Goal: Information Seeking & Learning: Learn about a topic

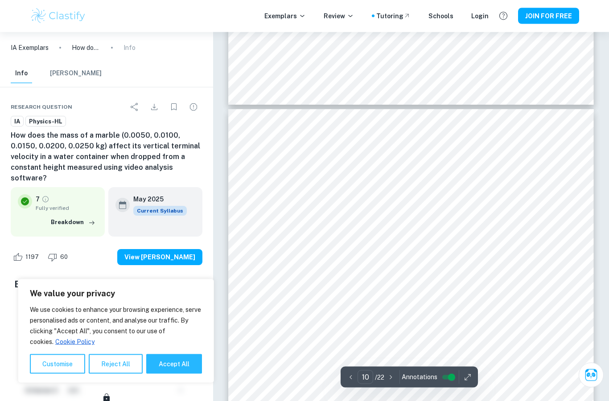
scroll to position [4867, 0]
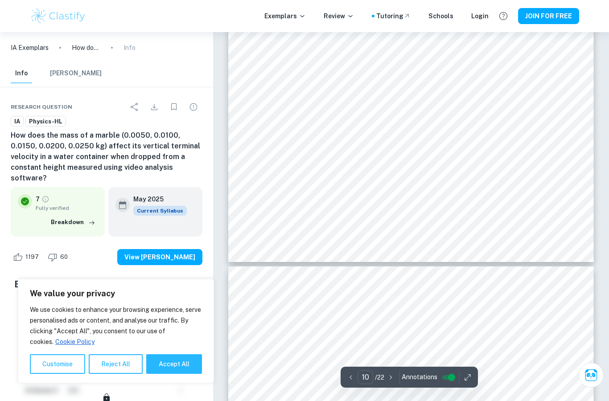
type input "11"
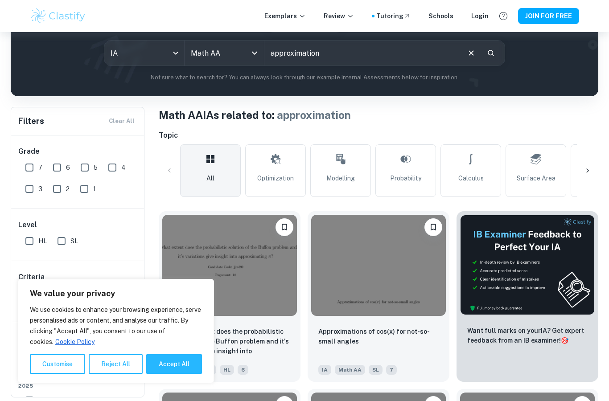
scroll to position [104, 0]
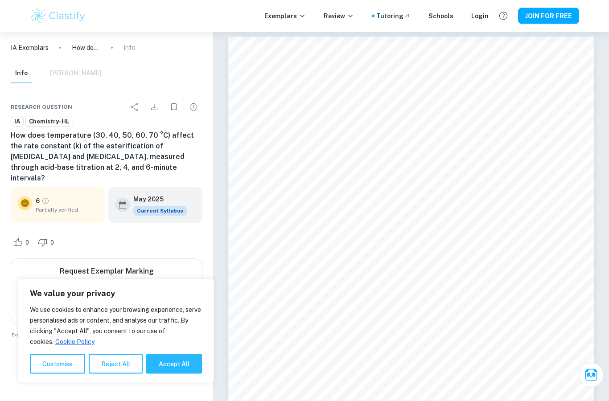
scroll to position [4, 0]
